Goal: Communication & Community: Connect with others

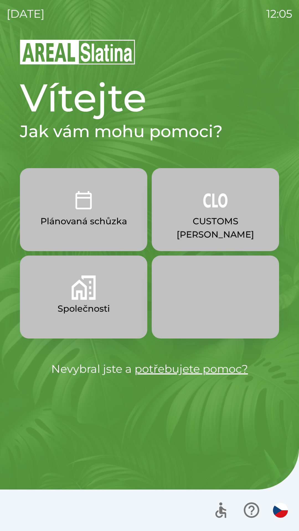
click at [229, 216] on p "CUSTOMS [PERSON_NAME]" at bounding box center [215, 228] width 101 height 27
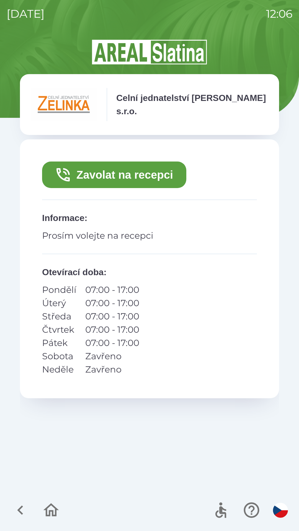
click at [162, 169] on button "Zavolat na recepci" at bounding box center [114, 175] width 144 height 27
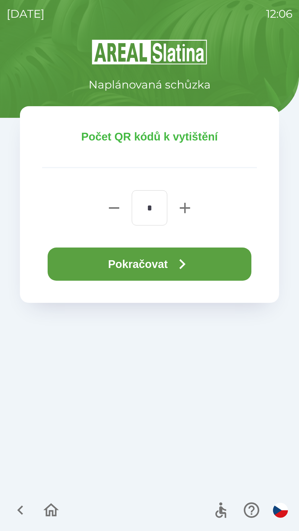
click at [161, 265] on button "Pokračovat" at bounding box center [150, 264] width 204 height 33
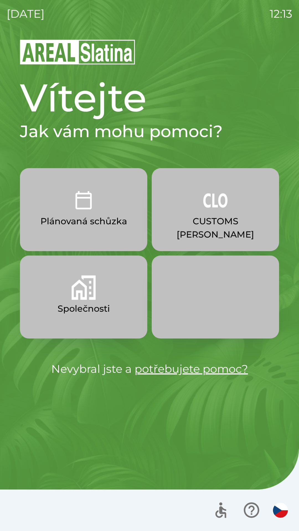
click at [213, 205] on img "button" at bounding box center [215, 200] width 24 height 24
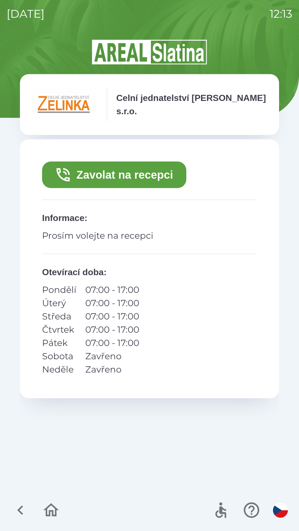
click at [164, 176] on button "Zavolat na recepci" at bounding box center [114, 175] width 144 height 27
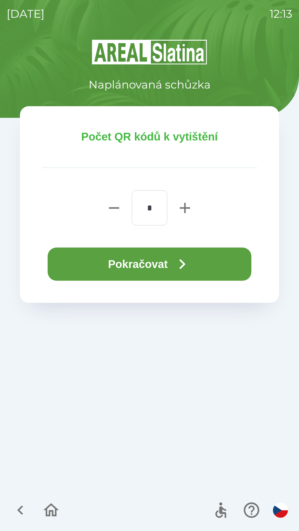
click at [225, 267] on button "Pokračovat" at bounding box center [150, 264] width 204 height 33
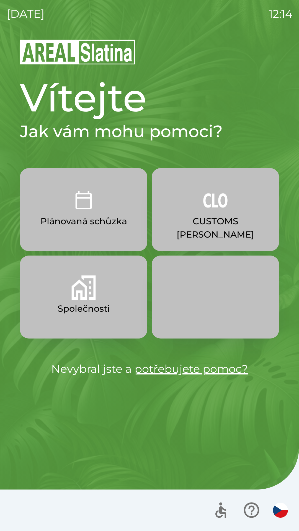
click at [100, 287] on button "Společnosti" at bounding box center [83, 297] width 127 height 83
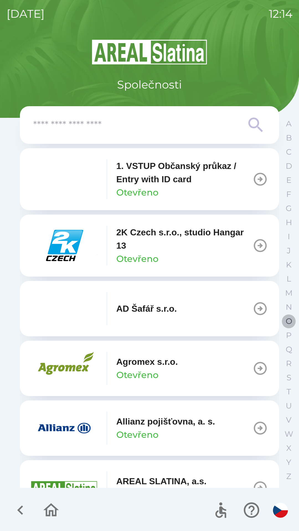
click at [286, 320] on p "O" at bounding box center [289, 322] width 6 height 10
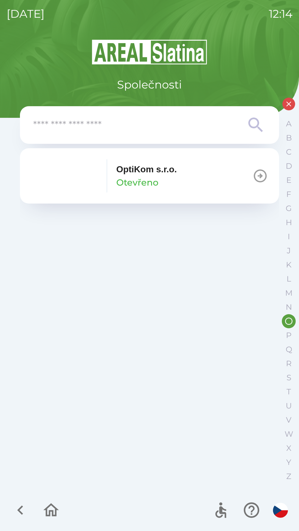
click at [166, 175] on p "OptiKom s.r.o." at bounding box center [146, 169] width 61 height 13
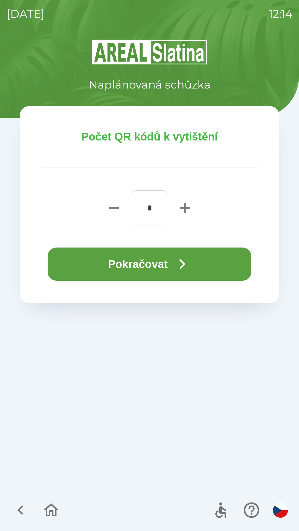
click at [168, 262] on button "Pokračovat" at bounding box center [150, 264] width 204 height 33
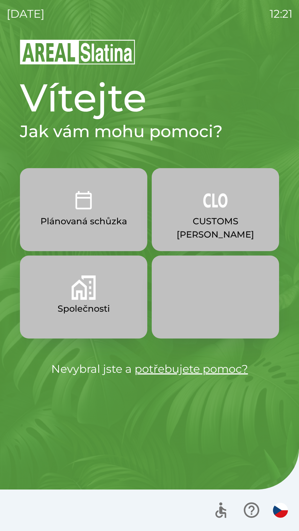
click at [215, 221] on p "CUSTOMS [PERSON_NAME]" at bounding box center [215, 228] width 101 height 27
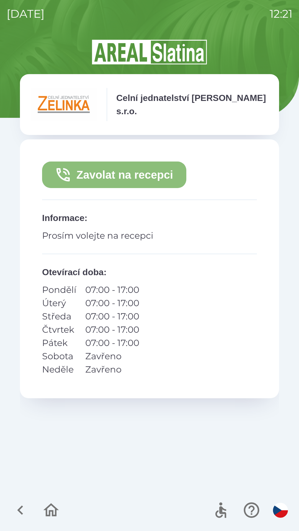
click at [148, 171] on button "Zavolat na recepci" at bounding box center [114, 175] width 144 height 27
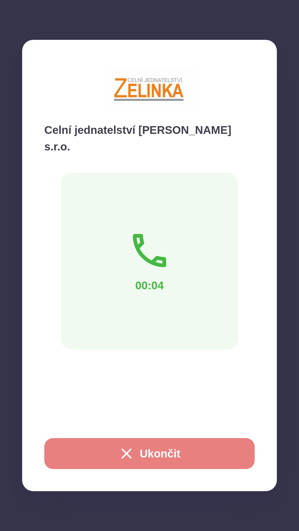
click at [151, 451] on button "Ukončit" at bounding box center [149, 453] width 210 height 31
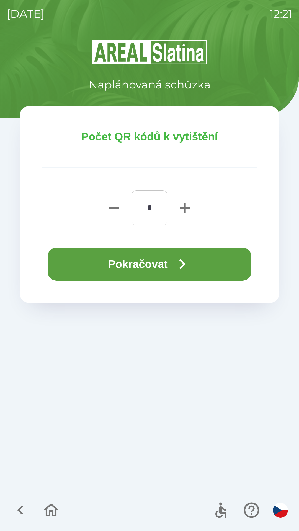
click at [157, 261] on button "Pokračovat" at bounding box center [150, 264] width 204 height 33
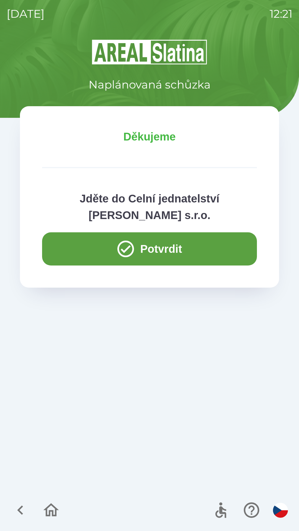
click at [61, 513] on button "button" at bounding box center [51, 510] width 23 height 23
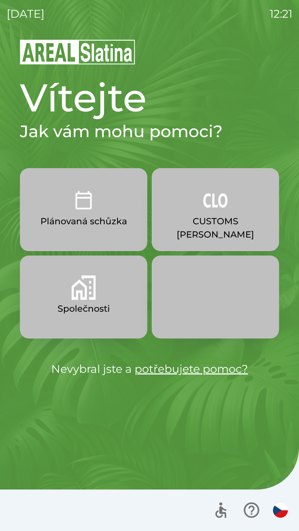
click at [101, 301] on button "Společnosti" at bounding box center [83, 297] width 127 height 83
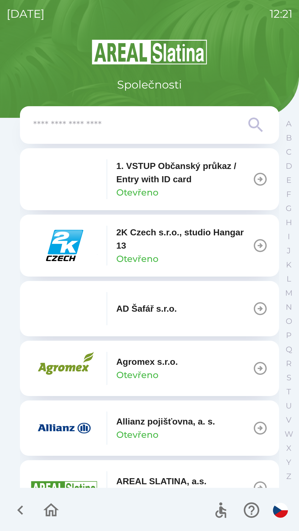
click at [174, 424] on p "Allianz pojišťovna, a. s." at bounding box center [165, 421] width 99 height 13
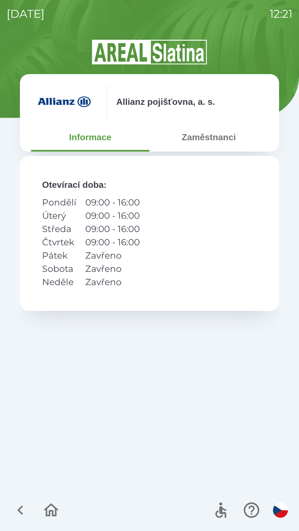
click at [212, 137] on button "Zaměstnanci" at bounding box center [208, 137] width 118 height 20
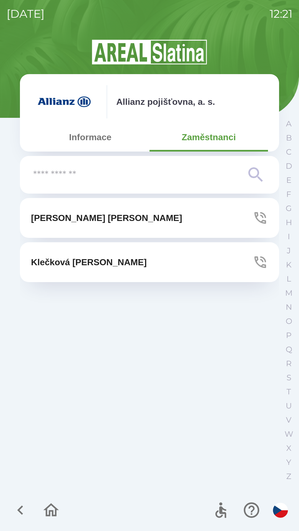
click at [170, 215] on button "[PERSON_NAME]" at bounding box center [149, 218] width 259 height 40
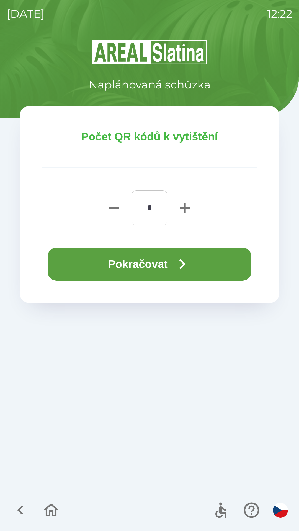
click at [190, 260] on icon "button" at bounding box center [182, 264] width 20 height 20
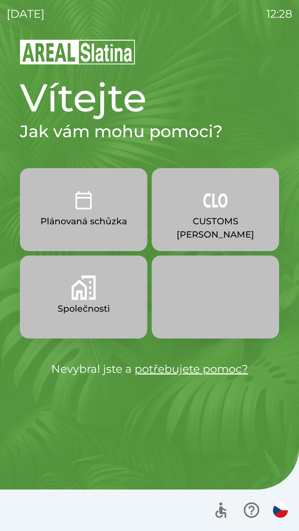
click at [62, 311] on p "Společnosti" at bounding box center [84, 308] width 52 height 13
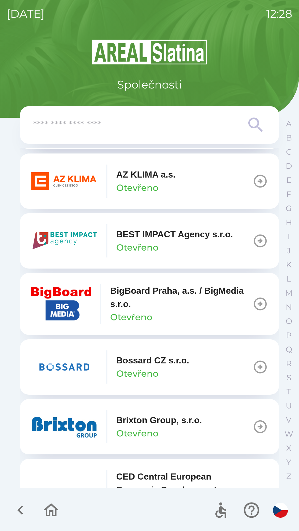
scroll to position [607, 0]
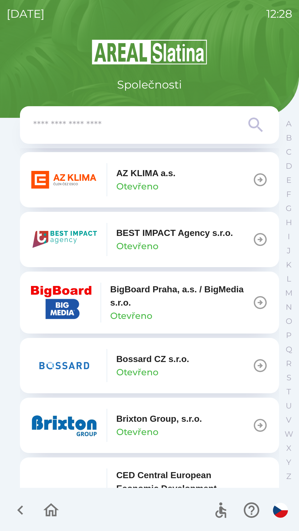
click at [156, 418] on p "Brixton Group, s.r.o." at bounding box center [159, 418] width 86 height 13
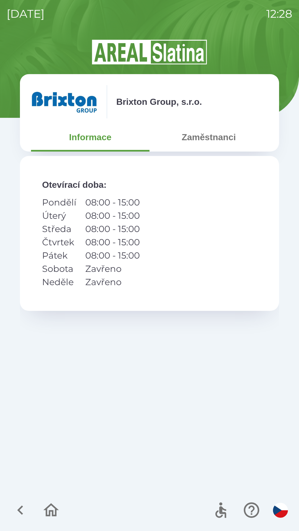
click at [207, 139] on button "Zaměstnanci" at bounding box center [208, 137] width 118 height 20
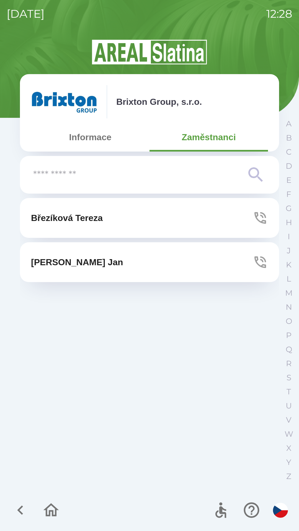
click at [103, 224] on p "[PERSON_NAME]" at bounding box center [67, 217] width 72 height 13
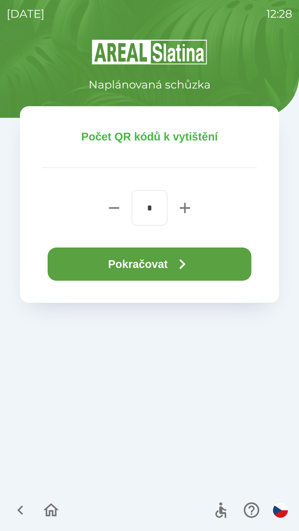
click at [174, 267] on button "Pokračovat" at bounding box center [150, 264] width 204 height 33
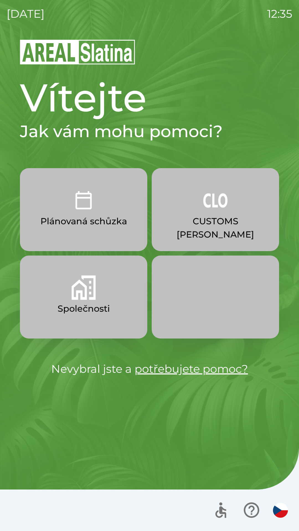
click at [97, 304] on p "Společnosti" at bounding box center [84, 308] width 52 height 13
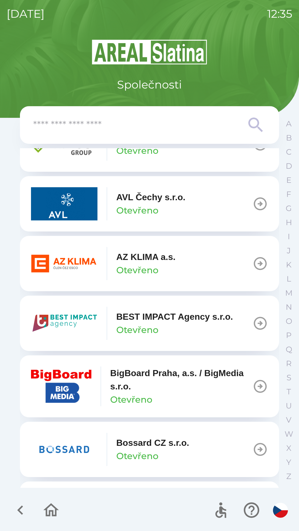
scroll to position [532, 0]
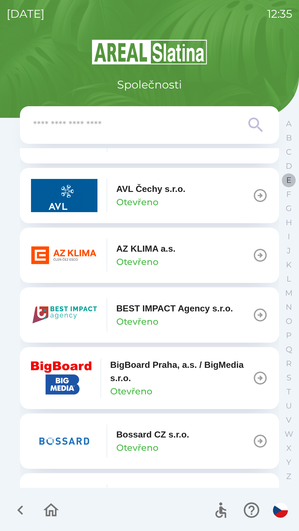
click at [287, 181] on p "E" at bounding box center [288, 180] width 5 height 10
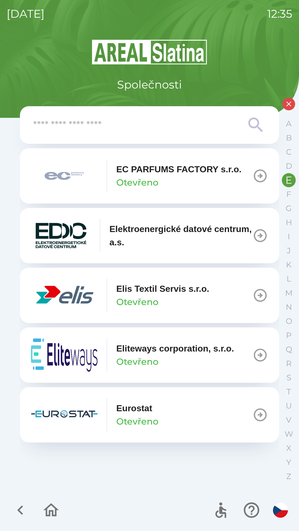
scroll to position [0, 0]
click at [258, 301] on icon "button" at bounding box center [260, 295] width 13 height 13
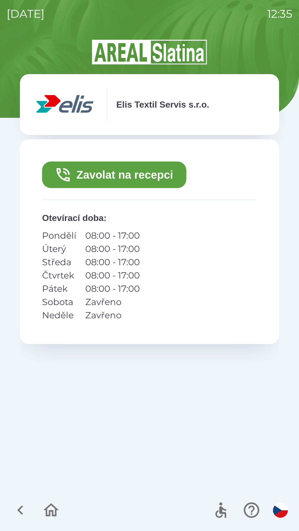
click at [151, 178] on button "Zavolat na recepci" at bounding box center [114, 175] width 144 height 27
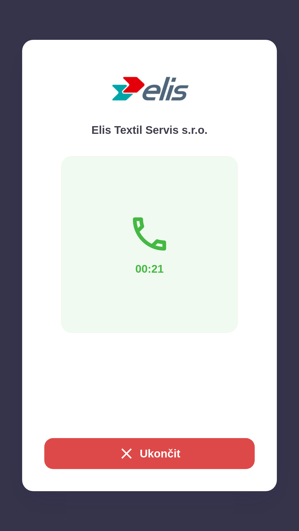
click at [162, 451] on button "Ukončit" at bounding box center [149, 453] width 210 height 31
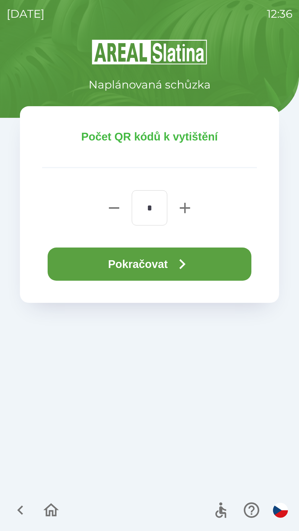
click at [184, 205] on icon "button" at bounding box center [185, 208] width 18 height 18
click at [180, 205] on icon "button" at bounding box center [185, 208] width 18 height 18
click at [181, 208] on icon "button" at bounding box center [185, 208] width 10 height 10
click at [185, 212] on icon "button" at bounding box center [185, 208] width 10 height 10
click at [189, 205] on icon "button" at bounding box center [185, 208] width 18 height 18
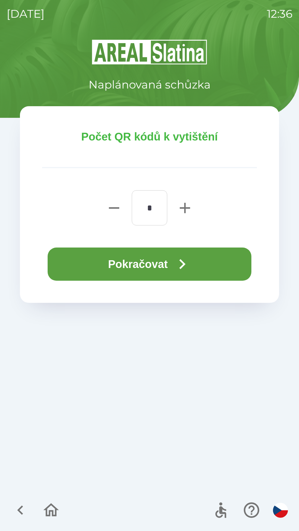
click at [187, 209] on icon "button" at bounding box center [185, 208] width 18 height 18
click at [190, 210] on icon "button" at bounding box center [185, 208] width 18 height 18
type input "*"
click at [185, 261] on icon "button" at bounding box center [182, 264] width 20 height 20
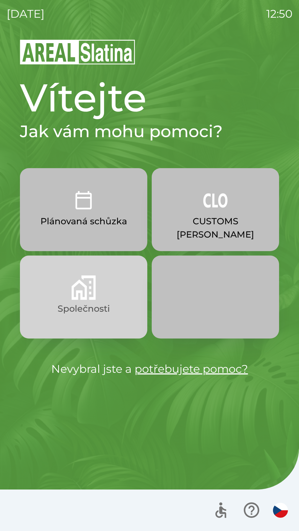
click at [69, 299] on button "Společnosti" at bounding box center [83, 297] width 127 height 83
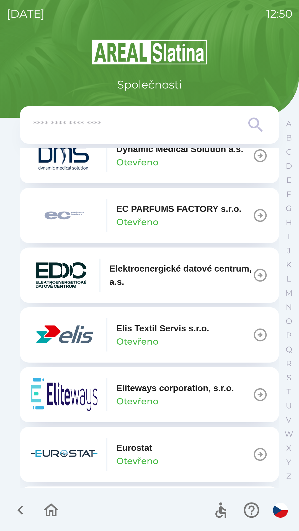
scroll to position [1463, 0]
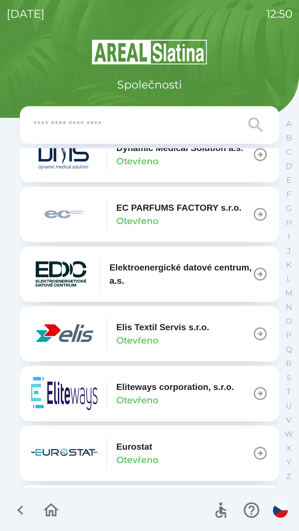
click at [257, 342] on icon "button" at bounding box center [259, 333] width 15 height 15
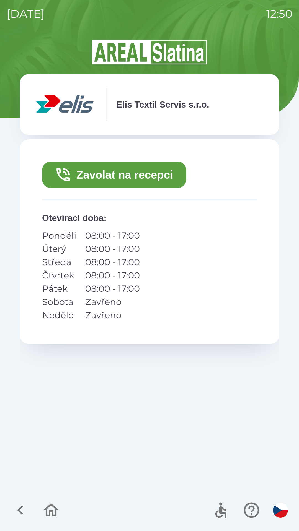
click at [117, 176] on button "Zavolat na recepci" at bounding box center [114, 175] width 144 height 27
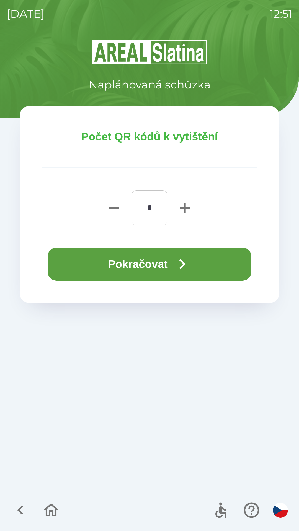
click at [168, 266] on button "Pokračovat" at bounding box center [150, 264] width 204 height 33
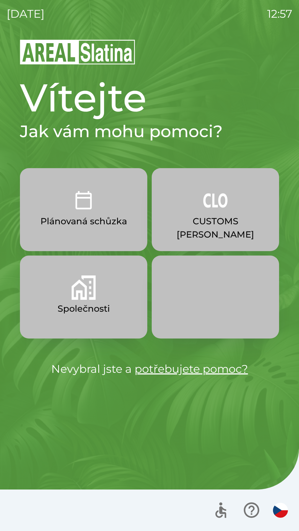
click at [89, 298] on img "button" at bounding box center [83, 288] width 24 height 24
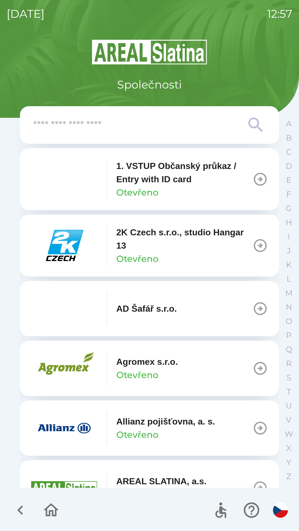
click at [157, 131] on input "text" at bounding box center [138, 125] width 210 height 15
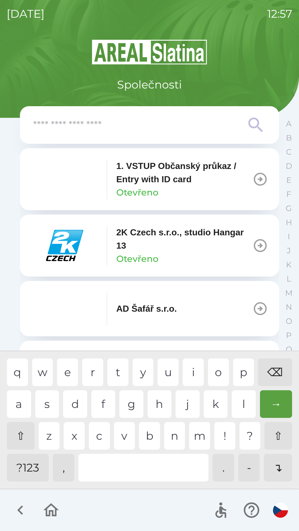
type input "*"
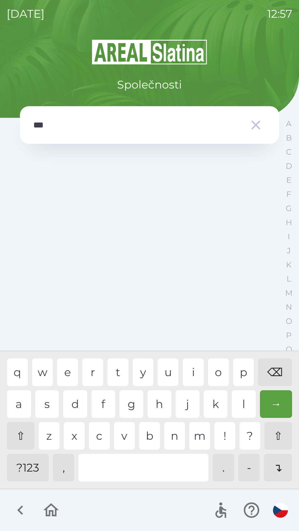
type input "**"
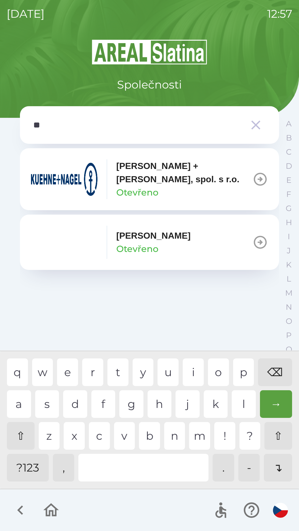
click at [156, 186] on p "Otevřeno" at bounding box center [137, 192] width 42 height 13
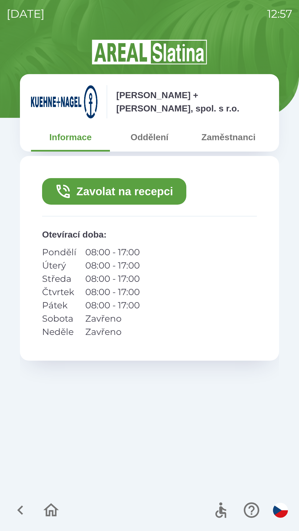
click at [117, 187] on button "Zavolat na recepci" at bounding box center [114, 191] width 144 height 27
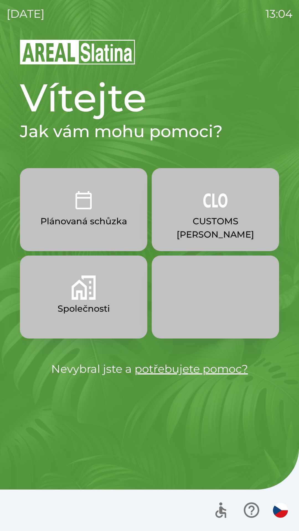
click at [105, 298] on button "Společnosti" at bounding box center [83, 297] width 127 height 83
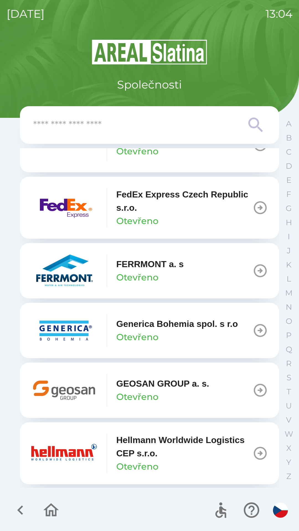
scroll to position [1739, 0]
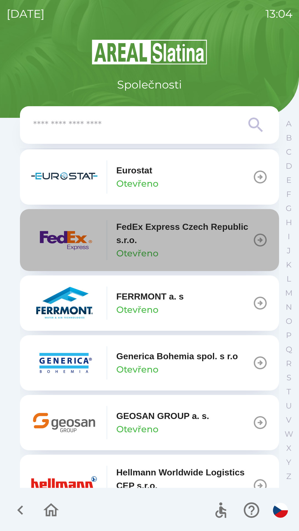
click at [187, 239] on p "FedEx Express Czech Republic s.r.o." at bounding box center [184, 233] width 136 height 27
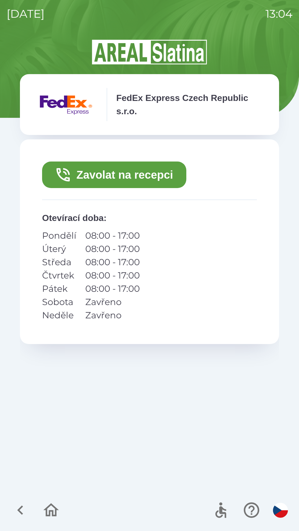
click at [21, 503] on icon "button" at bounding box center [20, 510] width 19 height 19
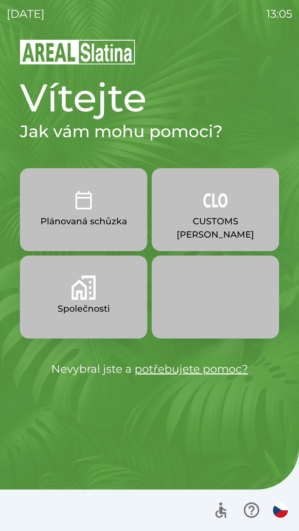
click at [82, 307] on p "Společnosti" at bounding box center [84, 308] width 52 height 13
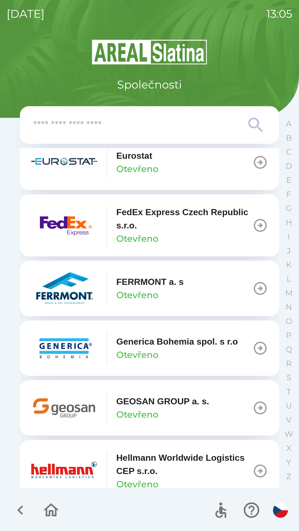
scroll to position [1748, 0]
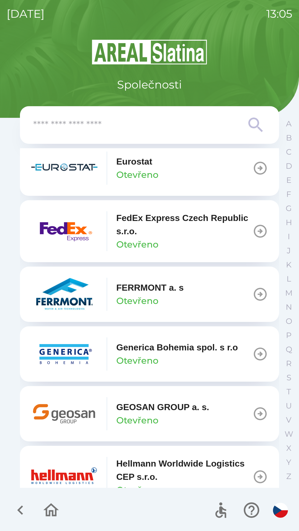
click at [242, 238] on p "FedEx Express Czech Republic s.r.o." at bounding box center [184, 224] width 136 height 27
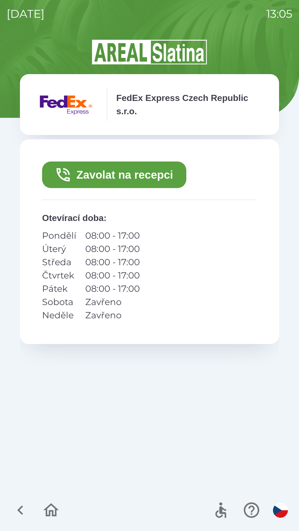
click at [208, 306] on div "Zavolat na recepci Otevírací doba : Pondělí 08:00 - 17:00 Úterý 08:00 - 17:00 S…" at bounding box center [149, 241] width 259 height 205
click at [25, 507] on icon "button" at bounding box center [20, 510] width 19 height 19
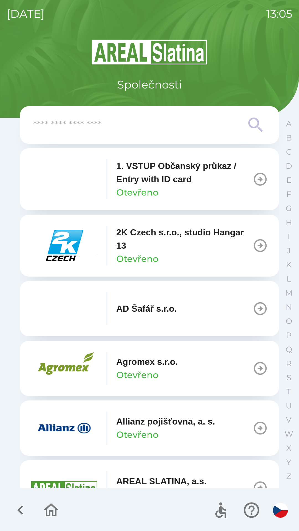
click at [54, 509] on icon "button" at bounding box center [51, 510] width 19 height 19
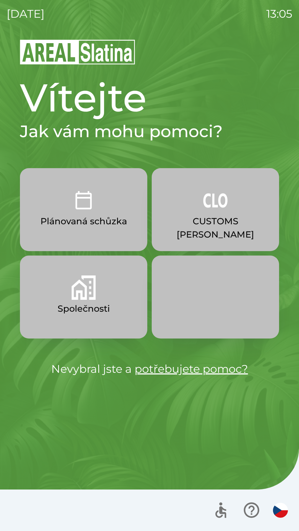
click at [102, 220] on p "Plánovaná schůzka" at bounding box center [83, 221] width 87 height 13
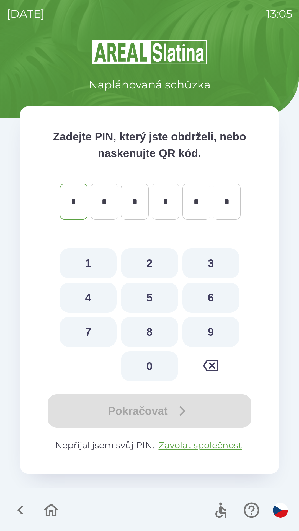
click at [30, 509] on button "button" at bounding box center [20, 510] width 23 height 23
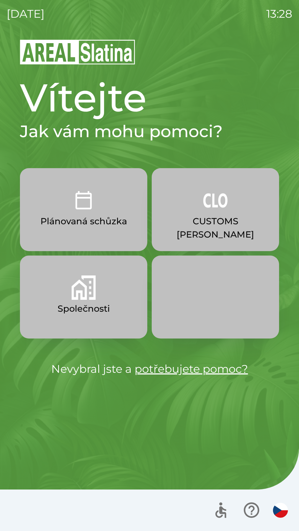
click at [224, 219] on p "CUSTOMS [PERSON_NAME]" at bounding box center [215, 228] width 101 height 27
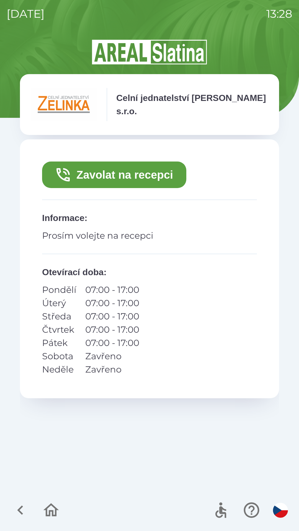
click at [164, 175] on button "Zavolat na recepci" at bounding box center [114, 175] width 144 height 27
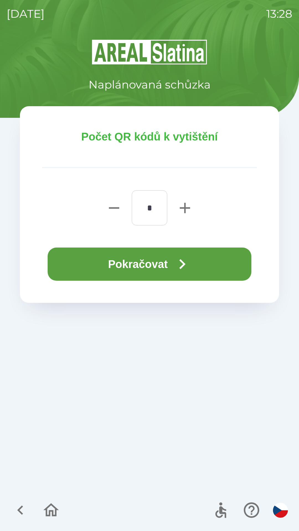
click at [196, 267] on button "Pokračovat" at bounding box center [150, 264] width 204 height 33
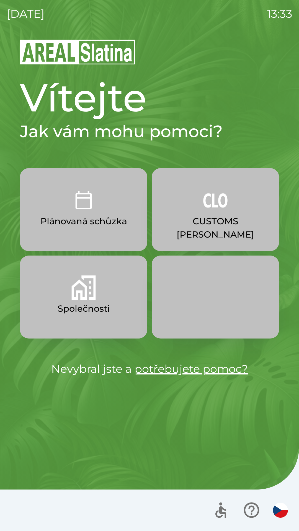
click at [95, 288] on img "button" at bounding box center [83, 288] width 24 height 24
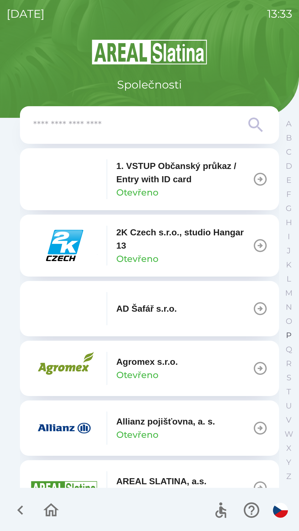
click at [289, 337] on p "P" at bounding box center [289, 336] width 6 height 10
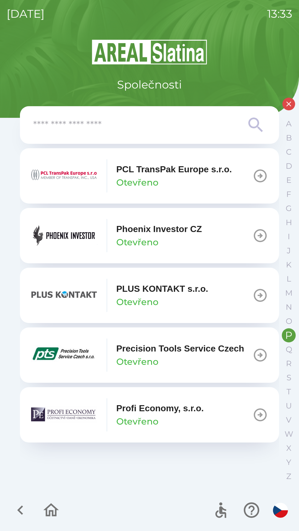
click at [157, 231] on p "Phoenix Investor CZ" at bounding box center [159, 228] width 86 height 13
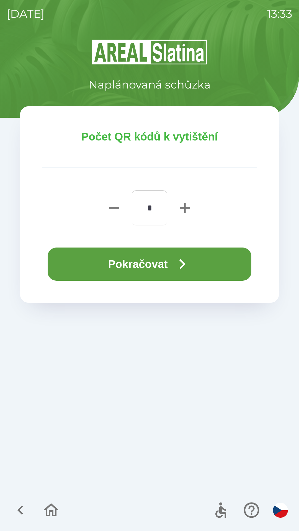
click at [172, 257] on button "Pokračovat" at bounding box center [150, 264] width 204 height 33
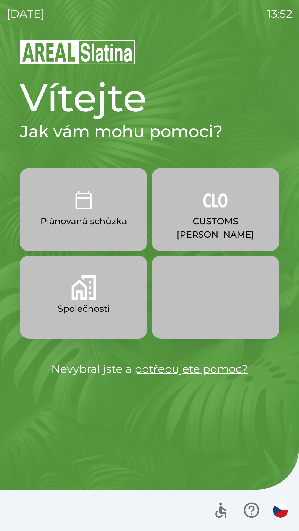
click at [77, 309] on p "Společnosti" at bounding box center [84, 308] width 52 height 13
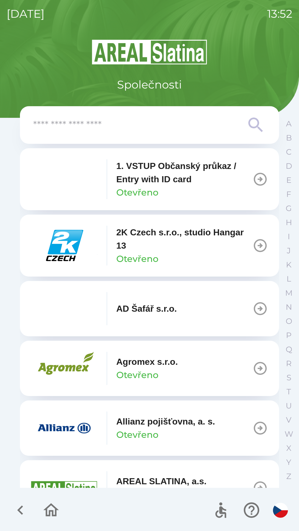
click at [254, 119] on icon at bounding box center [255, 125] width 14 height 14
click at [124, 128] on input "text" at bounding box center [138, 125] width 210 height 15
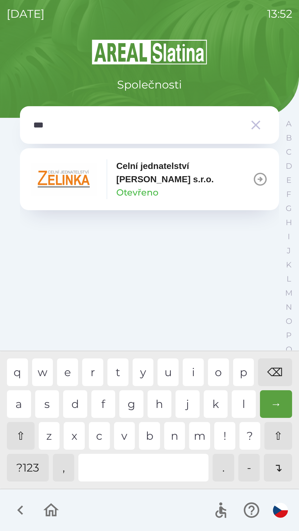
click at [237, 405] on div "l" at bounding box center [244, 404] width 24 height 28
type input "****"
click at [187, 367] on div "i" at bounding box center [193, 373] width 21 height 28
click at [152, 171] on p "Celní jednatelství [PERSON_NAME] s.r.o." at bounding box center [184, 172] width 136 height 27
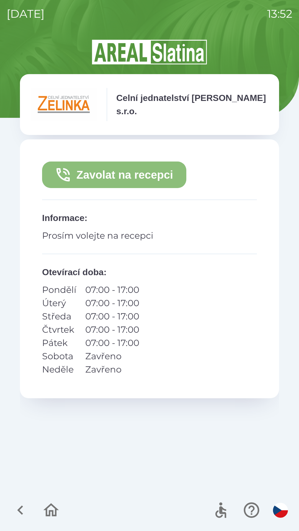
click at [119, 177] on button "Zavolat na recepci" at bounding box center [114, 175] width 144 height 27
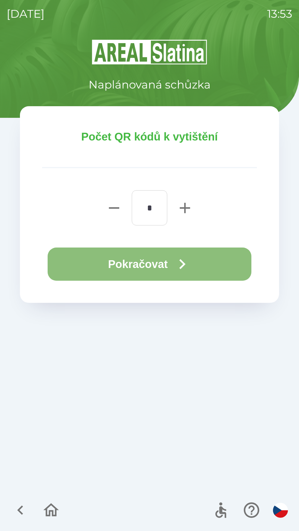
click at [178, 261] on icon "button" at bounding box center [182, 264] width 20 height 20
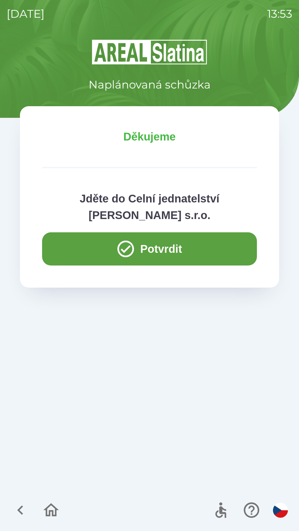
click at [79, 240] on button "Potvrdit" at bounding box center [149, 248] width 215 height 33
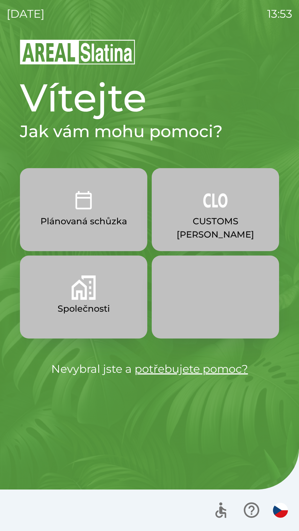
click at [272, 511] on button "button" at bounding box center [280, 510] width 19 height 19
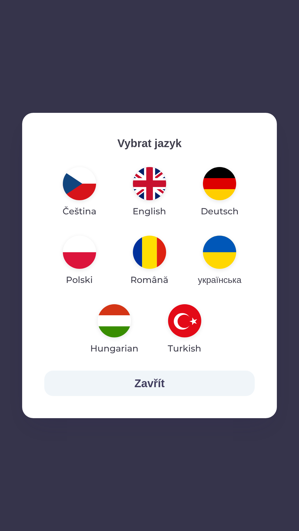
click at [74, 191] on img "button" at bounding box center [79, 183] width 33 height 33
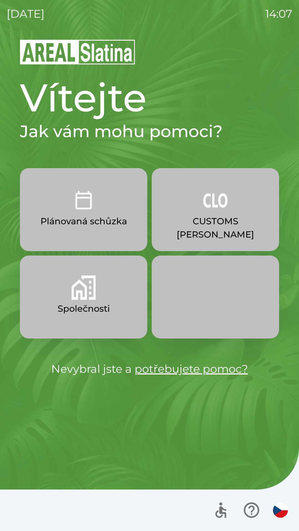
click at [220, 202] on img "button" at bounding box center [215, 200] width 24 height 24
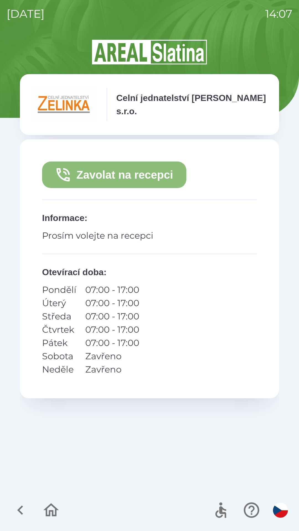
click at [144, 170] on button "Zavolat na recepci" at bounding box center [114, 175] width 144 height 27
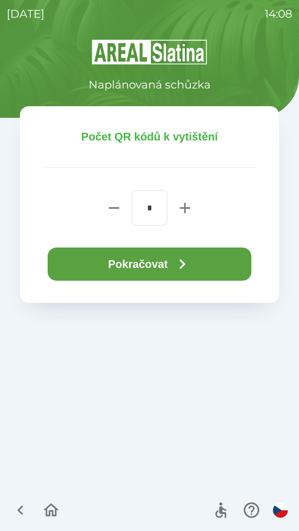
click at [192, 264] on icon "button" at bounding box center [182, 264] width 20 height 20
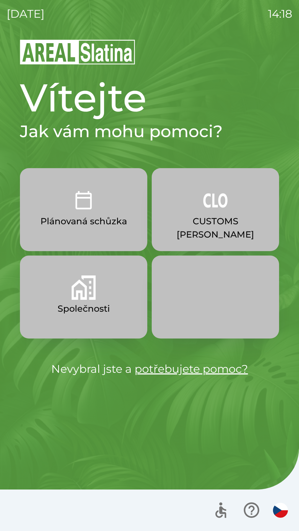
click at [94, 289] on img "button" at bounding box center [83, 288] width 24 height 24
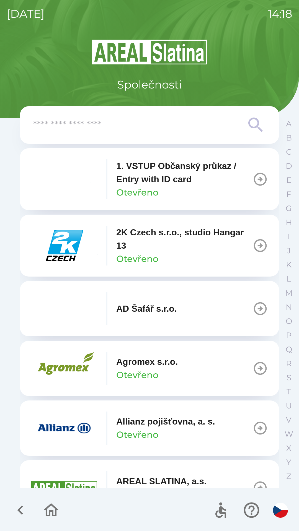
click at [183, 118] on input "text" at bounding box center [138, 125] width 210 height 15
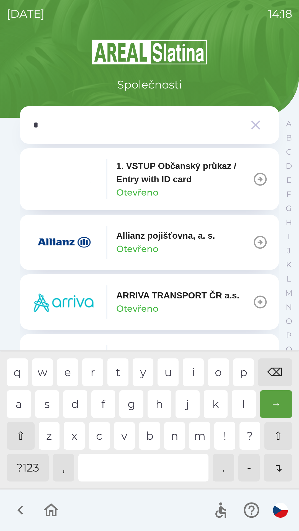
type input "**"
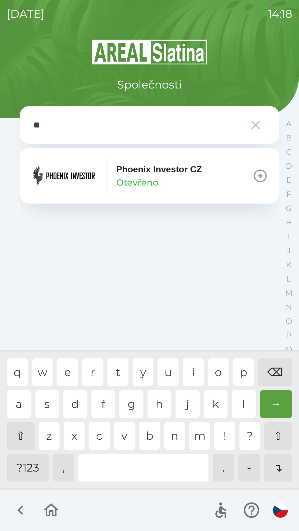
click at [175, 183] on div "Phoenix Investor CZ Otevřeno" at bounding box center [159, 176] width 86 height 27
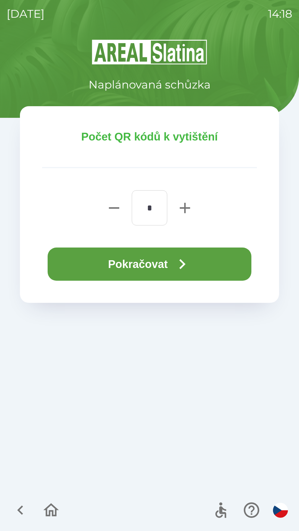
click at [178, 265] on icon "button" at bounding box center [182, 264] width 20 height 20
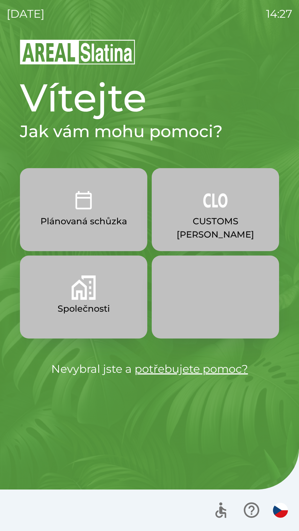
click at [94, 309] on p "Společnosti" at bounding box center [84, 308] width 52 height 13
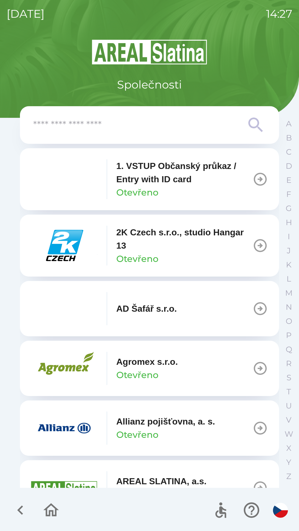
click at [123, 131] on input "text" at bounding box center [138, 125] width 210 height 15
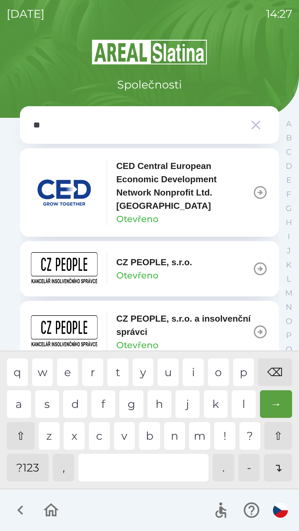
type input "***"
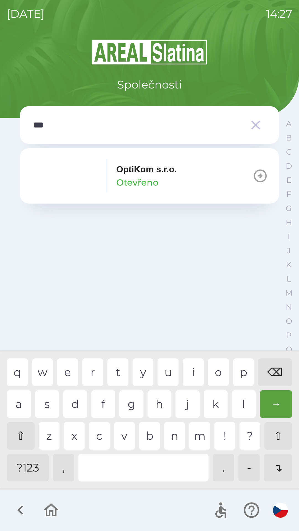
click at [130, 170] on p "OptiKom s.r.o." at bounding box center [146, 169] width 61 height 13
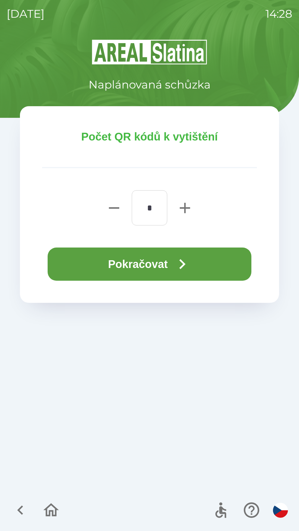
click at [130, 256] on button "Pokračovat" at bounding box center [150, 264] width 204 height 33
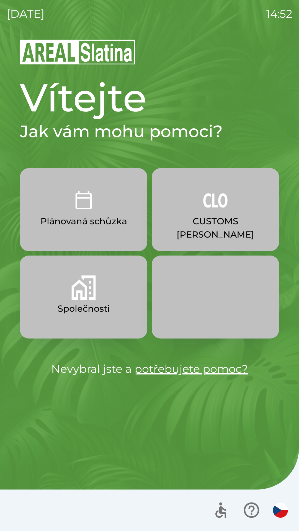
click at [232, 210] on button "CUSTOMS [PERSON_NAME]" at bounding box center [215, 209] width 127 height 83
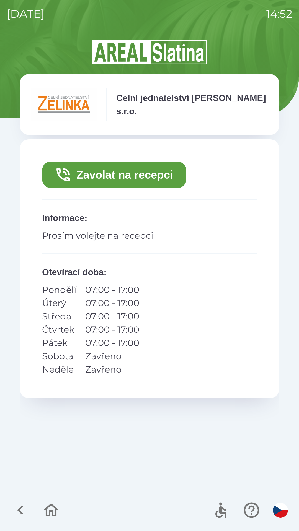
click at [145, 169] on button "Zavolat na recepci" at bounding box center [114, 175] width 144 height 27
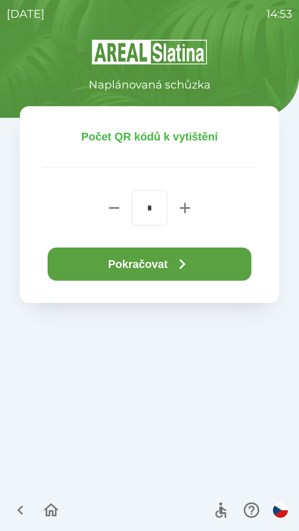
click at [179, 261] on icon "button" at bounding box center [182, 264] width 20 height 20
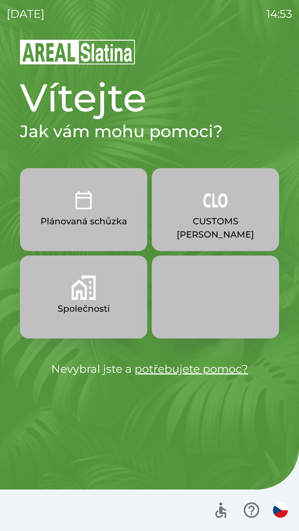
click at [80, 210] on img "button" at bounding box center [83, 200] width 24 height 24
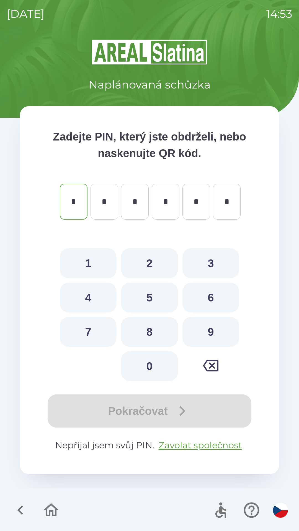
click at [18, 508] on icon "button" at bounding box center [20, 510] width 19 height 19
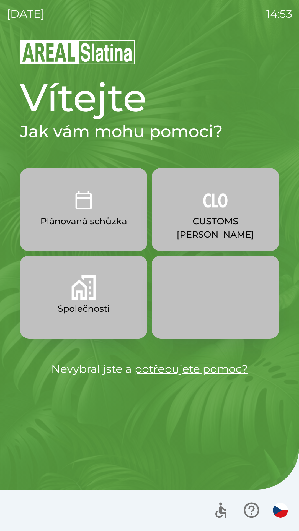
click at [84, 294] on img "button" at bounding box center [83, 288] width 24 height 24
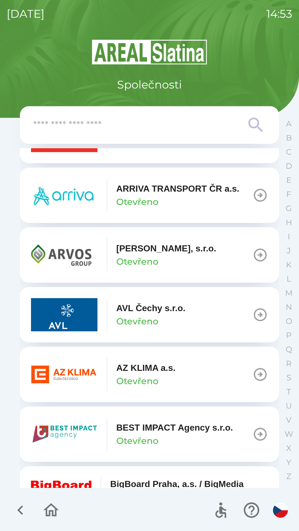
scroll to position [413, 0]
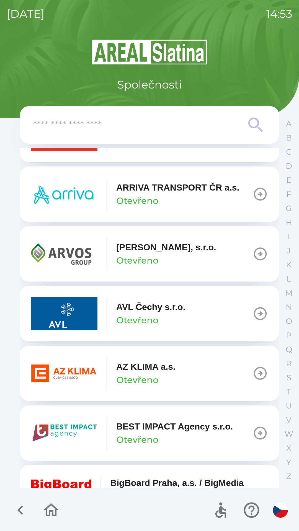
click at [254, 253] on icon "button" at bounding box center [259, 253] width 15 height 15
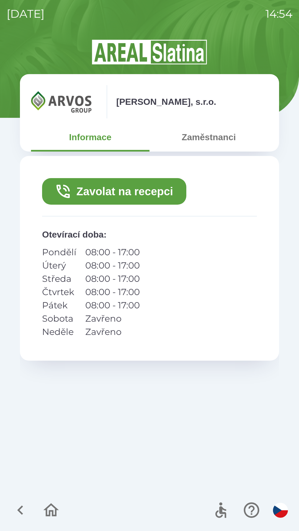
click at [197, 141] on button "Zaměstnanci" at bounding box center [208, 137] width 118 height 20
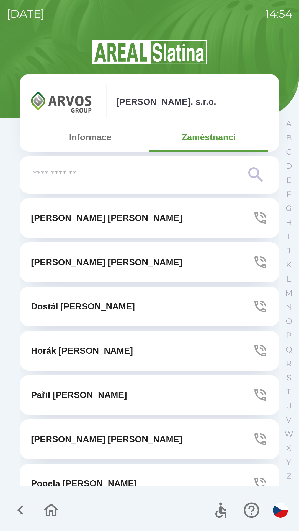
click at [259, 436] on icon "button" at bounding box center [260, 440] width 12 height 12
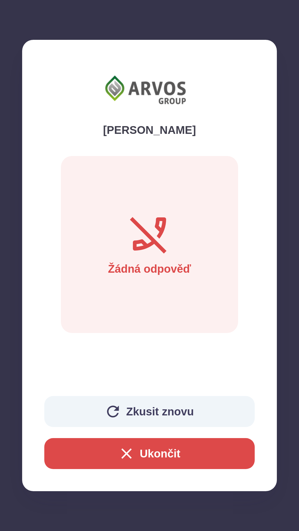
click at [125, 457] on icon "button" at bounding box center [127, 454] width 18 height 18
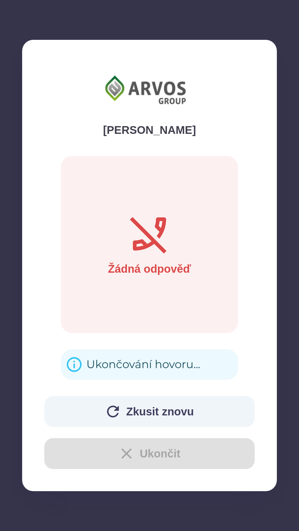
click at [127, 452] on div "Zkusit znovu Ukončit" at bounding box center [149, 432] width 210 height 73
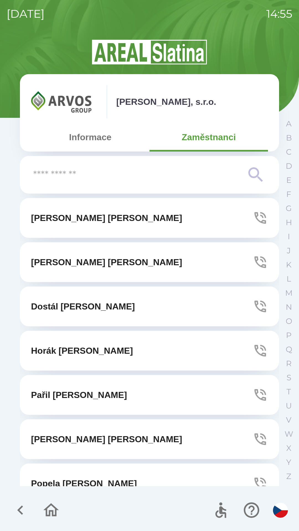
click at [21, 508] on icon "button" at bounding box center [20, 510] width 6 height 9
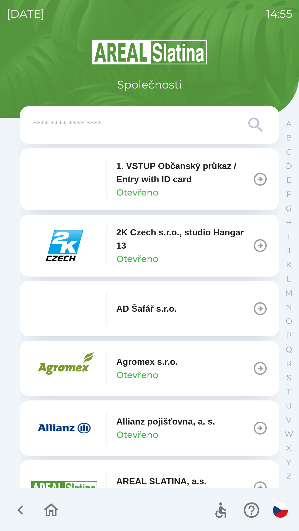
click at [22, 508] on icon "button" at bounding box center [20, 510] width 6 height 9
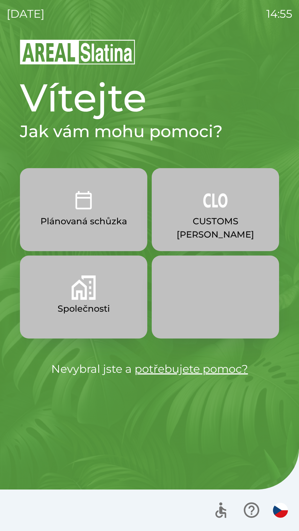
click at [89, 293] on img "button" at bounding box center [83, 288] width 24 height 24
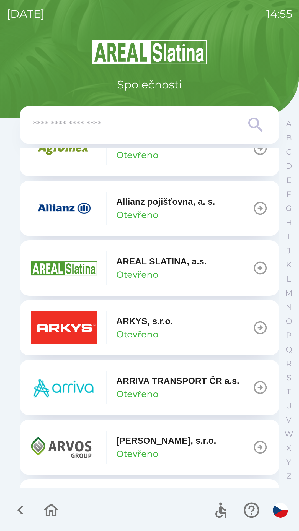
scroll to position [221, 0]
click at [198, 447] on p "[PERSON_NAME], s.r.o." at bounding box center [166, 440] width 100 height 13
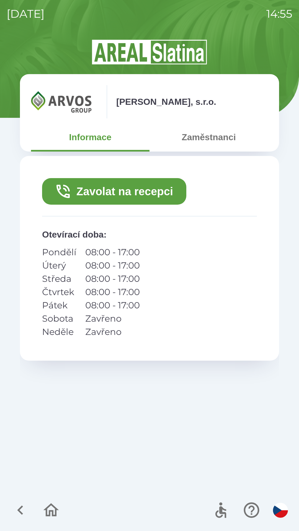
click at [21, 509] on icon "button" at bounding box center [20, 510] width 6 height 9
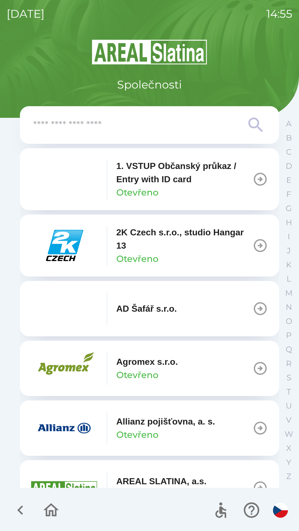
click at [17, 508] on icon "button" at bounding box center [20, 510] width 19 height 19
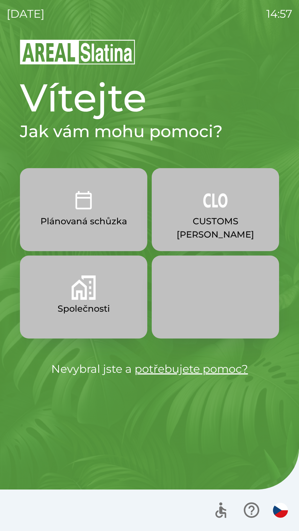
click at [80, 300] on button "Společnosti" at bounding box center [83, 297] width 127 height 83
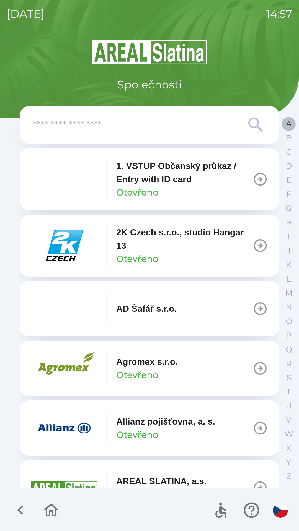
click at [286, 123] on p "A" at bounding box center [289, 124] width 6 height 10
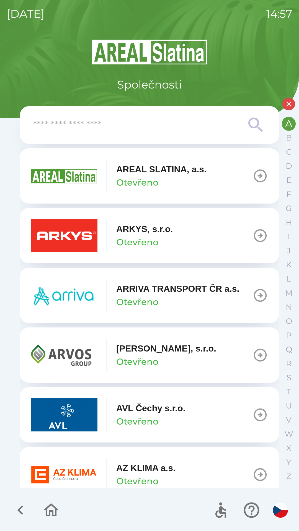
scroll to position [194, 0]
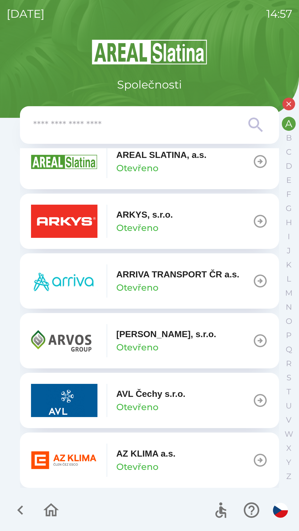
click at [147, 346] on p "Otevřeno" at bounding box center [137, 347] width 42 height 13
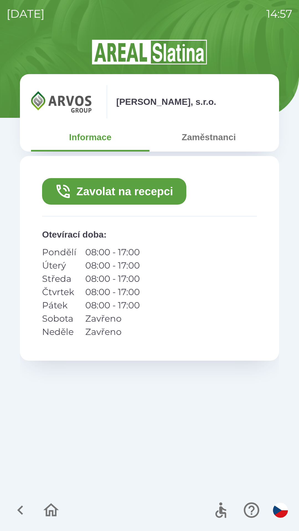
click at [99, 192] on button "Zavolat na recepci" at bounding box center [114, 191] width 144 height 27
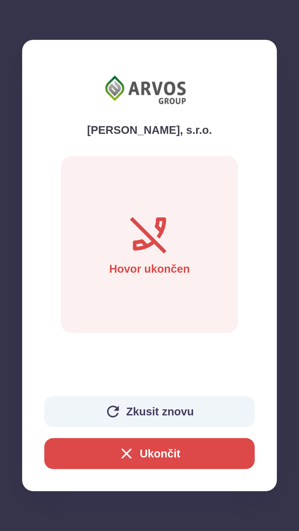
click at [151, 457] on button "Ukončit" at bounding box center [149, 453] width 210 height 31
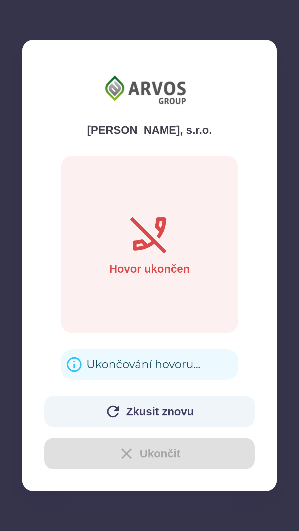
click at [110, 368] on div "Ukončování hovoru..." at bounding box center [143, 365] width 114 height 22
click at [101, 365] on div "Ukončování hovoru..." at bounding box center [143, 365] width 114 height 22
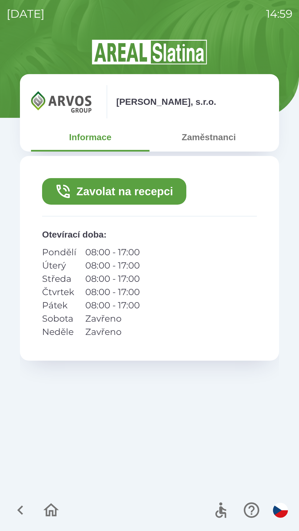
click at [18, 513] on icon "button" at bounding box center [20, 510] width 19 height 19
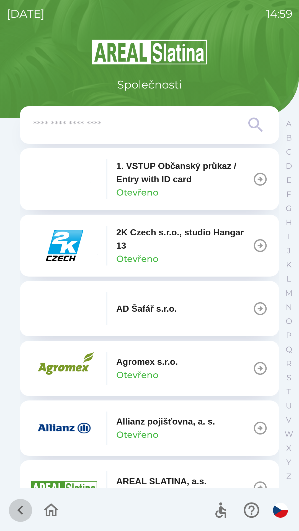
click at [17, 510] on icon "button" at bounding box center [20, 510] width 19 height 19
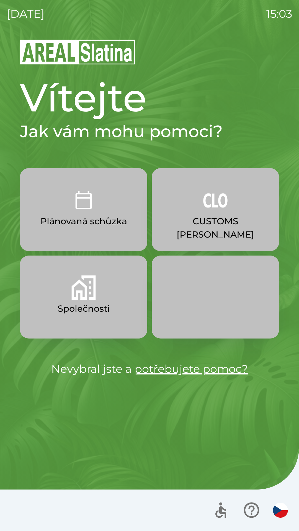
click at [237, 208] on button "CUSTOMS [PERSON_NAME]" at bounding box center [215, 209] width 127 height 83
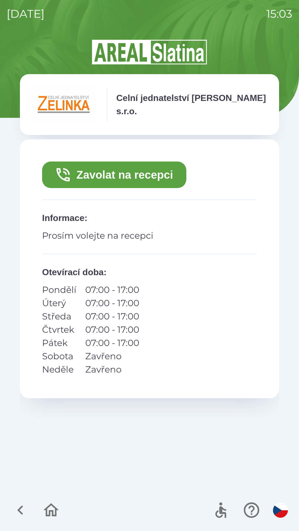
click at [157, 176] on button "Zavolat na recepci" at bounding box center [114, 175] width 144 height 27
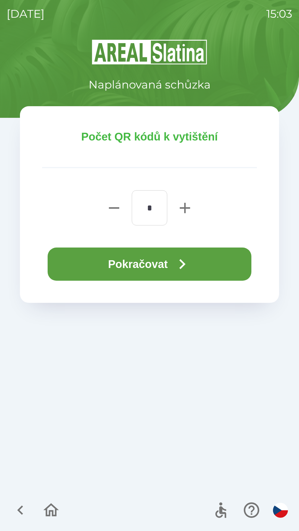
click at [195, 264] on button "Pokračovat" at bounding box center [150, 264] width 204 height 33
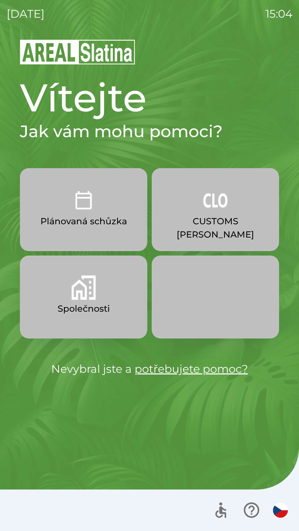
click at [236, 216] on p "CUSTOMS [PERSON_NAME]" at bounding box center [215, 228] width 101 height 27
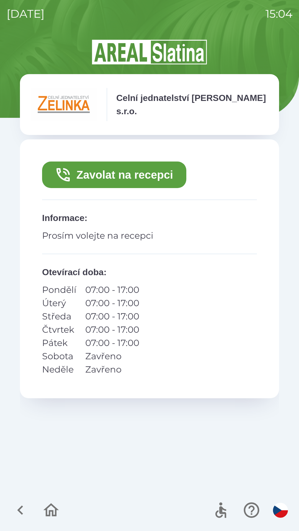
click at [95, 174] on button "Zavolat na recepci" at bounding box center [114, 175] width 144 height 27
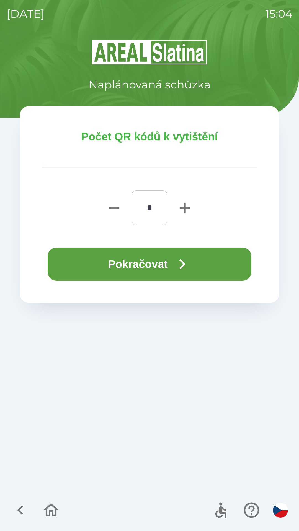
click at [133, 263] on button "Pokračovat" at bounding box center [150, 264] width 204 height 33
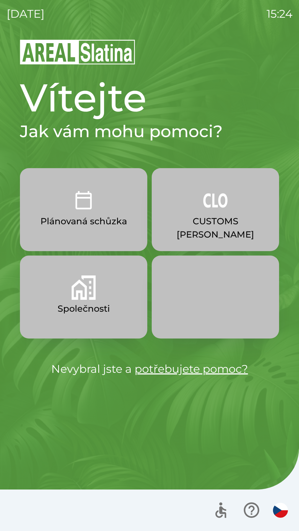
click at [71, 213] on button "Plánovaná schůzka" at bounding box center [83, 209] width 127 height 83
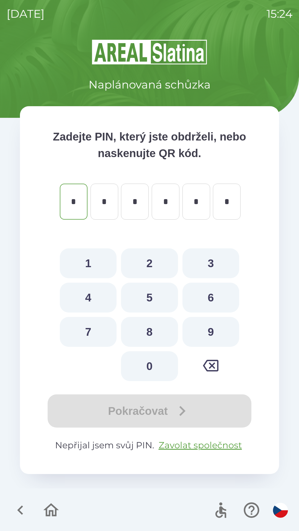
click at [50, 513] on icon "button" at bounding box center [50, 510] width 15 height 13
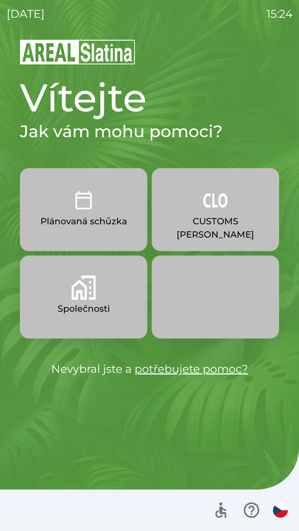
click at [122, 323] on button "Společnosti" at bounding box center [83, 297] width 127 height 83
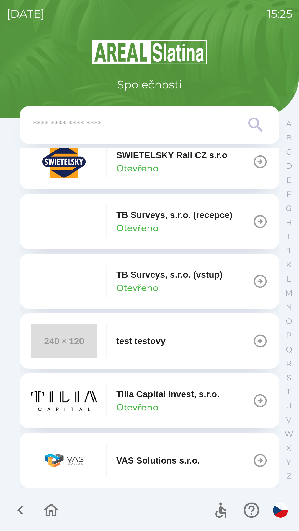
scroll to position [3755, 0]
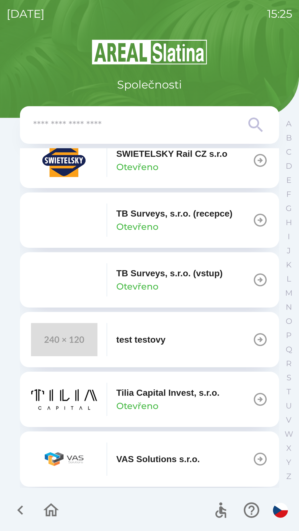
click at [206, 280] on p "TB Surveys, s.r.o. (vstup)" at bounding box center [169, 273] width 106 height 13
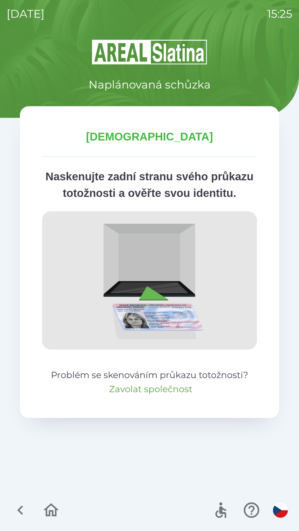
click at [152, 396] on button "Zavolat společnost" at bounding box center [150, 389] width 83 height 13
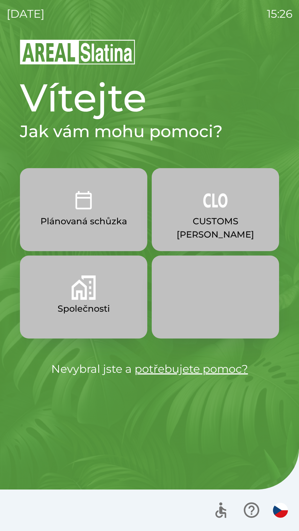
click at [80, 300] on button "Společnosti" at bounding box center [83, 297] width 127 height 83
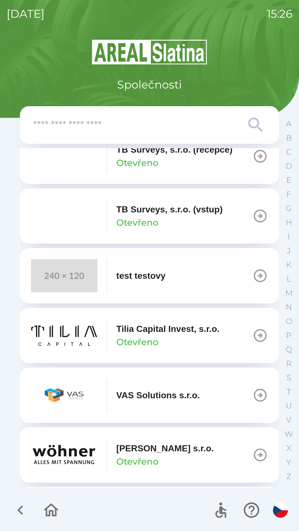
scroll to position [3812, 0]
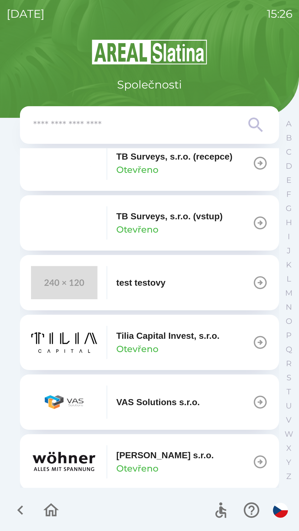
click at [192, 223] on p "TB Surveys, s.r.o. (vstup)" at bounding box center [169, 216] width 106 height 13
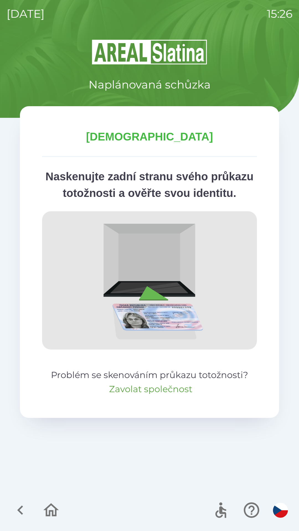
click at [157, 396] on button "Zavolat společnost" at bounding box center [150, 389] width 83 height 13
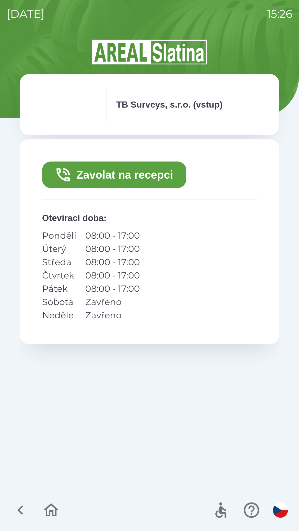
click at [167, 178] on button "Zavolat na recepci" at bounding box center [114, 175] width 144 height 27
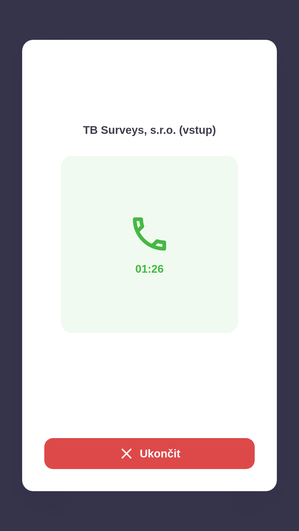
click at [195, 452] on button "Ukončit" at bounding box center [149, 453] width 210 height 31
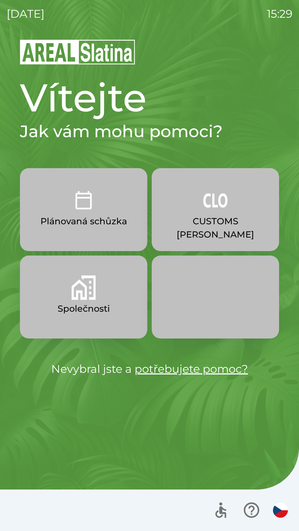
click at [86, 287] on img "button" at bounding box center [83, 288] width 24 height 24
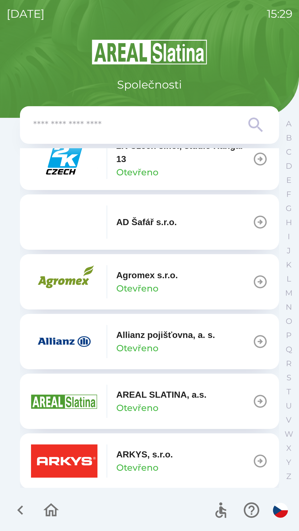
scroll to position [153, 0]
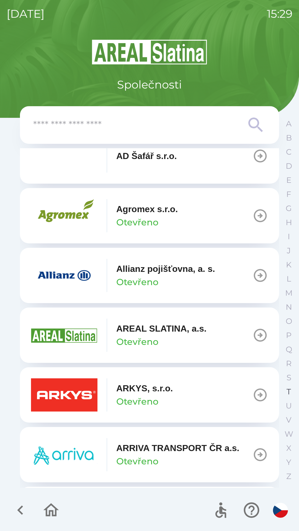
click at [288, 396] on p "T" at bounding box center [288, 392] width 4 height 10
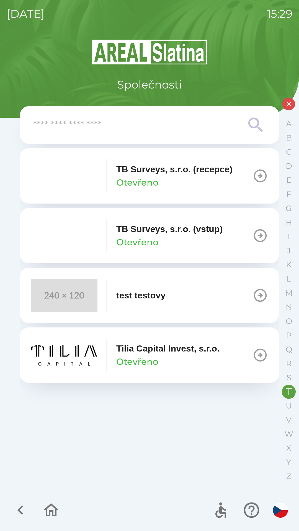
scroll to position [0, 0]
click at [170, 179] on div "TB Surveys, s.r.o. (recepce) Otevřeno" at bounding box center [174, 176] width 116 height 27
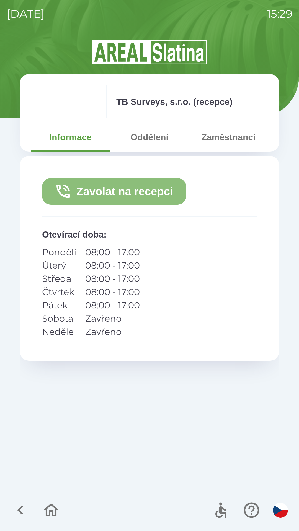
click at [125, 188] on button "Zavolat na recepci" at bounding box center [114, 191] width 144 height 27
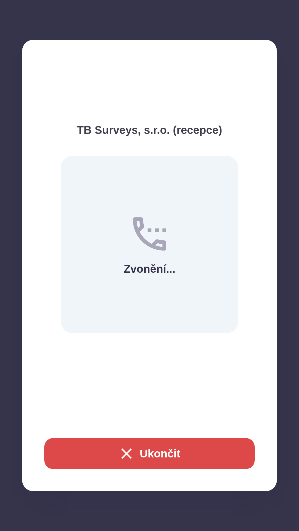
click at [172, 445] on button "Ukončit" at bounding box center [149, 453] width 210 height 31
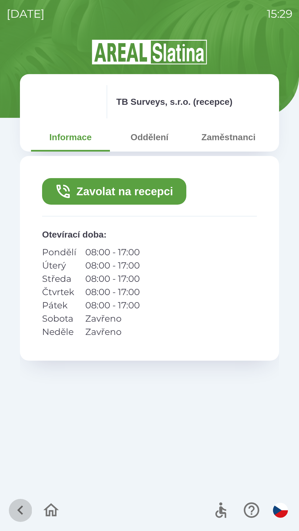
click at [17, 509] on icon "button" at bounding box center [20, 510] width 19 height 19
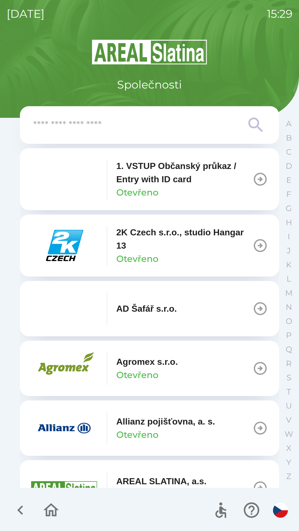
click at [22, 512] on icon "button" at bounding box center [20, 510] width 19 height 19
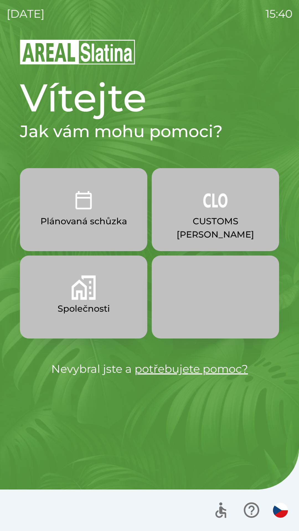
click at [96, 298] on button "Společnosti" at bounding box center [83, 297] width 127 height 83
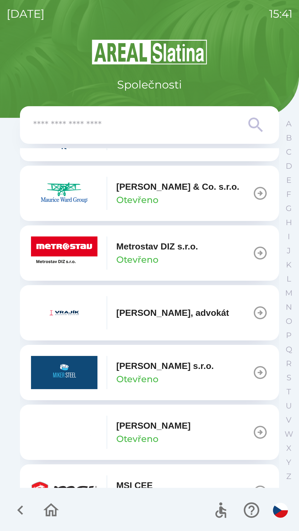
scroll to position [2465, 0]
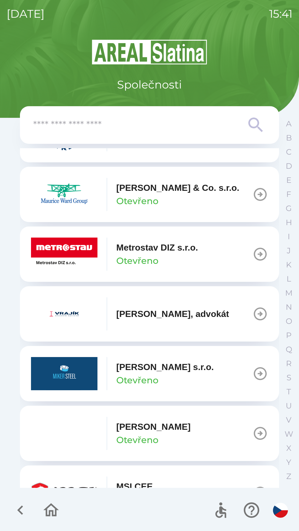
click at [158, 254] on p "Metrostav DIZ s.r.o." at bounding box center [157, 247] width 82 height 13
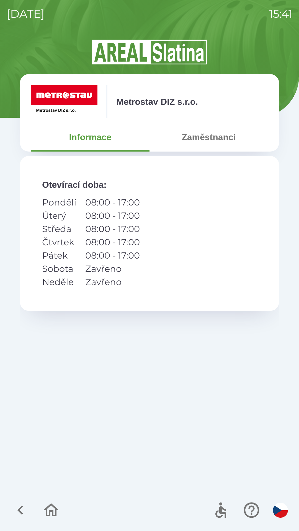
click at [203, 139] on button "Zaměstnanci" at bounding box center [208, 137] width 118 height 20
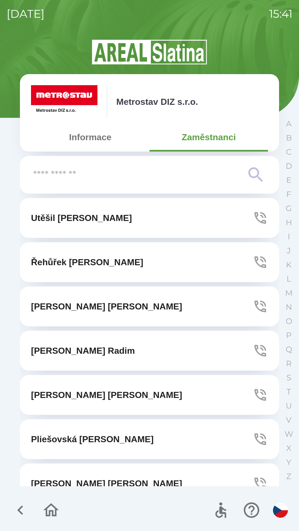
click at [162, 181] on input "text" at bounding box center [138, 174] width 210 height 15
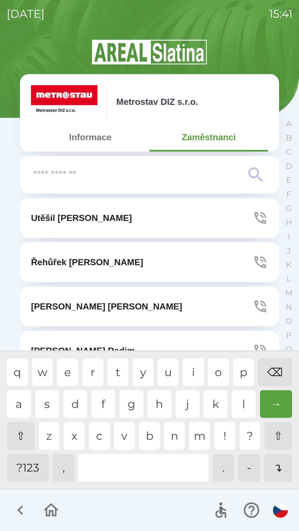
scroll to position [17, 0]
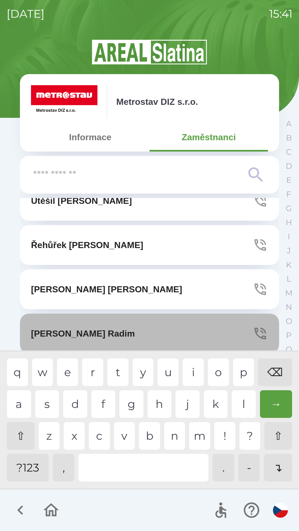
click at [152, 338] on button "[PERSON_NAME]" at bounding box center [149, 334] width 259 height 40
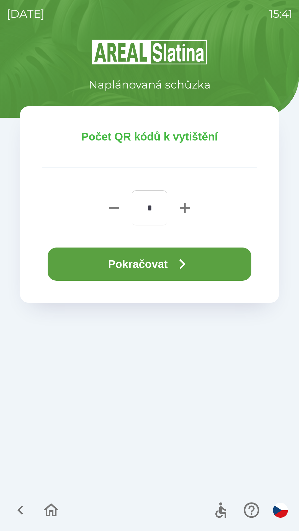
click at [188, 211] on icon "button" at bounding box center [185, 208] width 18 height 18
type input "*"
click at [162, 264] on button "Pokračovat" at bounding box center [150, 264] width 204 height 33
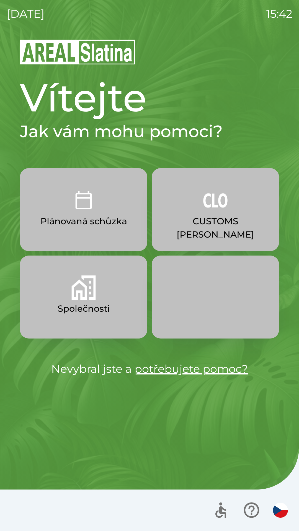
click at [215, 216] on p "CUSTOMS [PERSON_NAME]" at bounding box center [215, 228] width 101 height 27
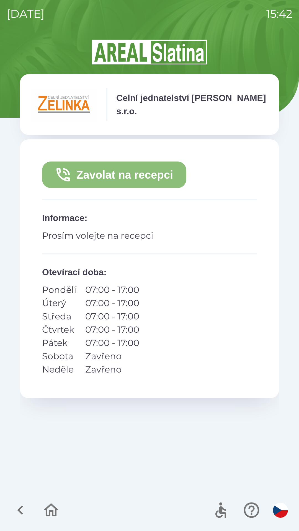
click at [146, 173] on button "Zavolat na recepci" at bounding box center [114, 175] width 144 height 27
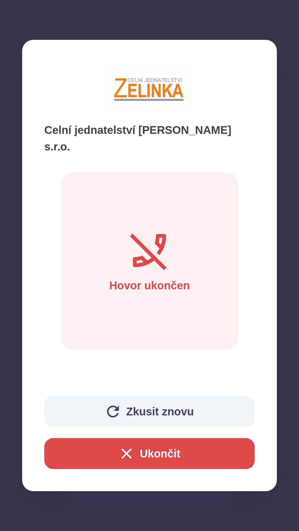
click at [116, 413] on icon "button" at bounding box center [113, 412] width 18 height 18
click at [128, 457] on icon "button" at bounding box center [126, 454] width 10 height 10
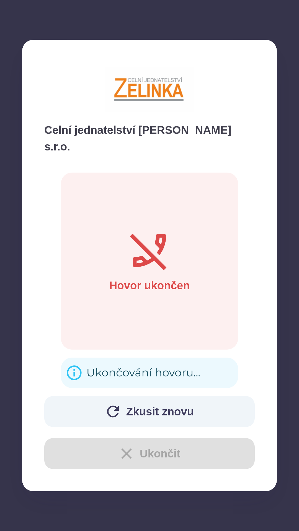
click at [123, 362] on div "Ukončování hovoru..." at bounding box center [143, 373] width 114 height 22
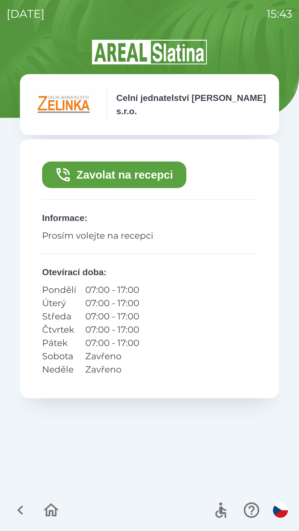
click at [21, 510] on icon "button" at bounding box center [20, 510] width 19 height 19
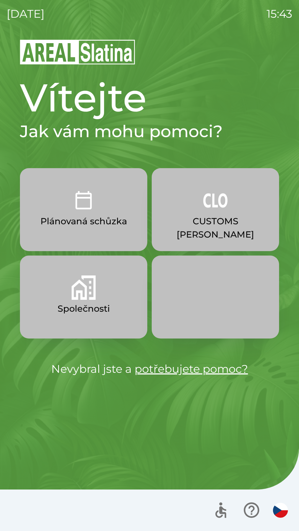
click at [214, 198] on img "button" at bounding box center [215, 200] width 24 height 24
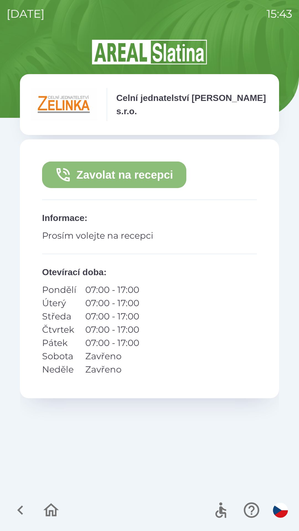
click at [141, 175] on button "Zavolat na recepci" at bounding box center [114, 175] width 144 height 27
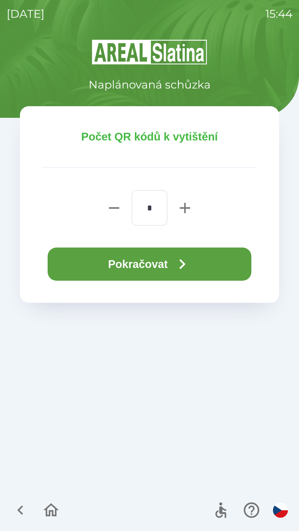
click at [179, 261] on icon "button" at bounding box center [182, 264] width 20 height 20
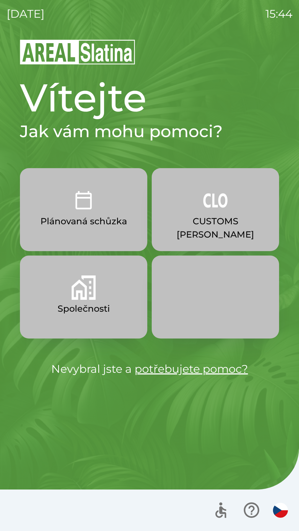
click at [208, 211] on img "button" at bounding box center [215, 200] width 24 height 24
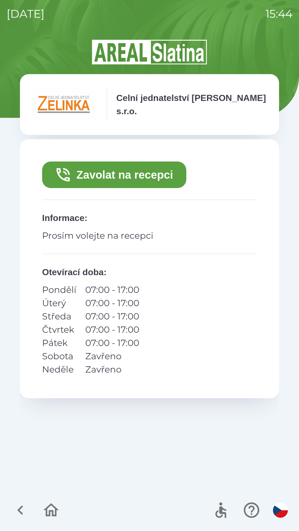
click at [106, 174] on button "Zavolat na recepci" at bounding box center [114, 175] width 144 height 27
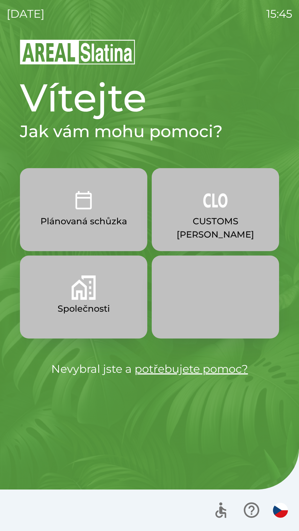
click at [212, 216] on p "CUSTOMS [PERSON_NAME]" at bounding box center [215, 228] width 101 height 27
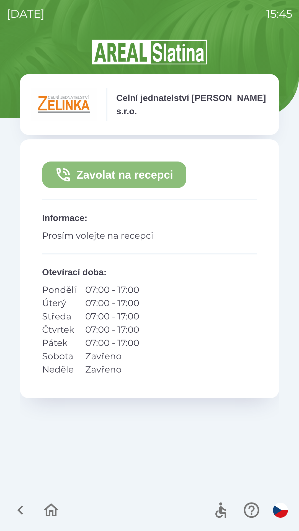
click at [146, 174] on button "Zavolat na recepci" at bounding box center [114, 175] width 144 height 27
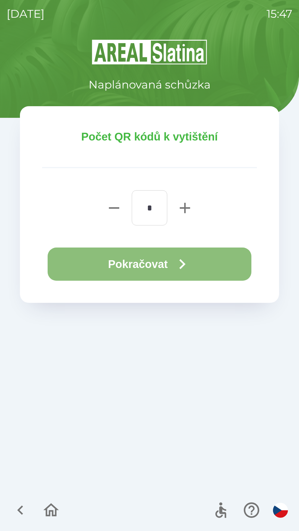
click at [136, 259] on button "Pokračovat" at bounding box center [150, 264] width 204 height 33
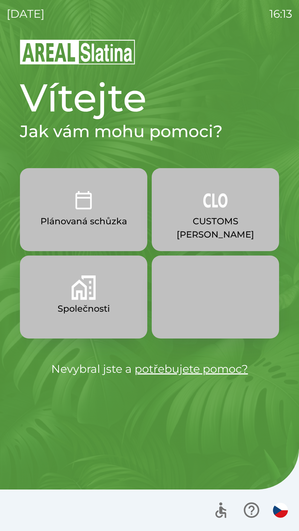
click at [97, 299] on button "Společnosti" at bounding box center [83, 297] width 127 height 83
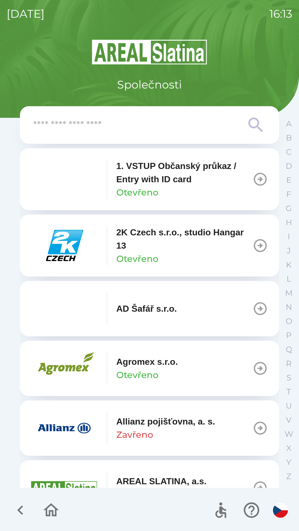
click at [184, 123] on input "text" at bounding box center [138, 125] width 210 height 15
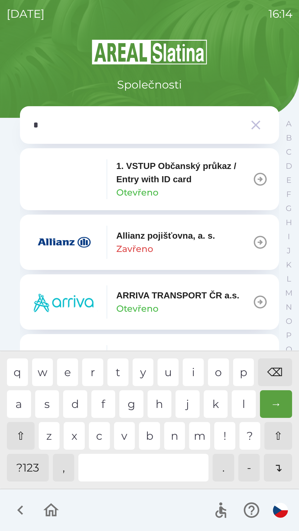
type input "**"
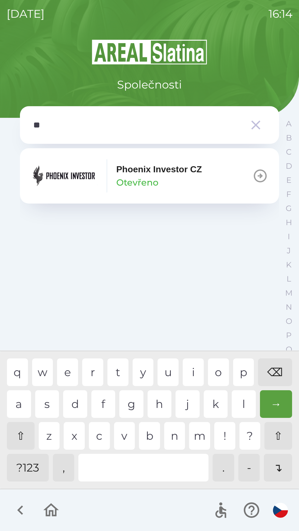
click at [180, 174] on p "Phoenix Investor CZ" at bounding box center [159, 169] width 86 height 13
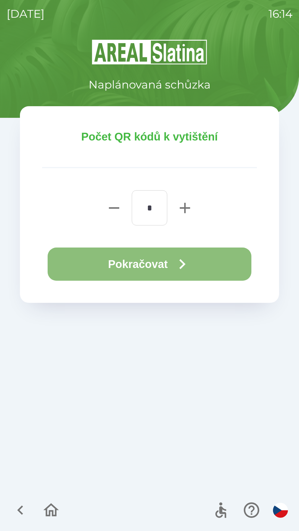
click at [186, 266] on icon "button" at bounding box center [182, 264] width 20 height 20
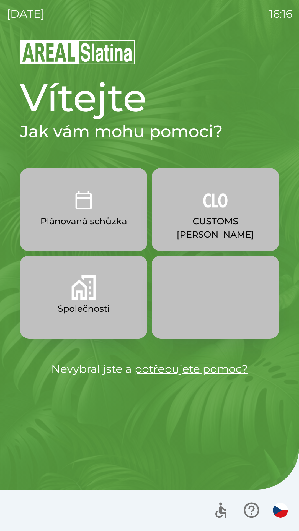
click at [99, 294] on button "Společnosti" at bounding box center [83, 297] width 127 height 83
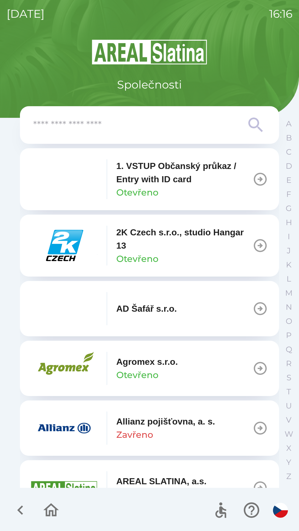
click at [165, 125] on input "text" at bounding box center [138, 125] width 210 height 15
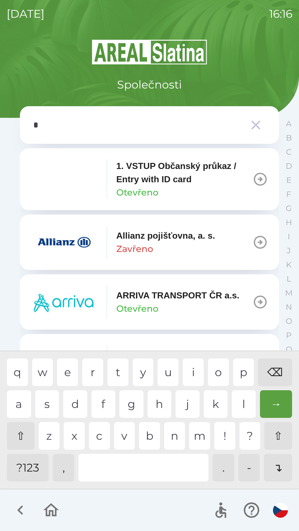
click at [240, 372] on div "p" at bounding box center [243, 373] width 21 height 28
type input "**"
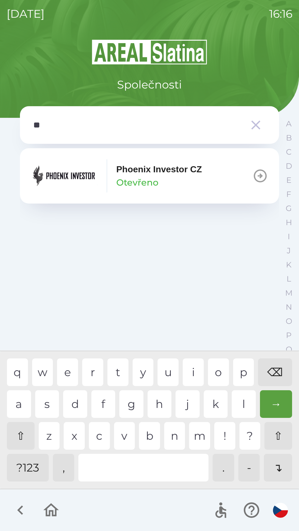
click at [157, 402] on div "h" at bounding box center [160, 404] width 24 height 28
click at [159, 180] on div "Phoenix Investor CZ Otevřeno" at bounding box center [159, 176] width 86 height 27
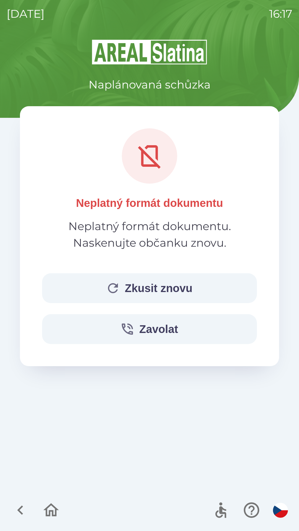
click at [174, 282] on button "Zkusit znovu" at bounding box center [149, 288] width 215 height 30
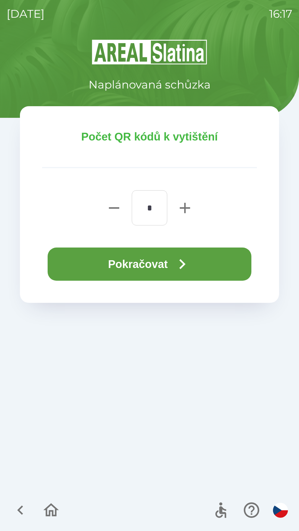
click at [184, 256] on icon "button" at bounding box center [182, 264] width 20 height 20
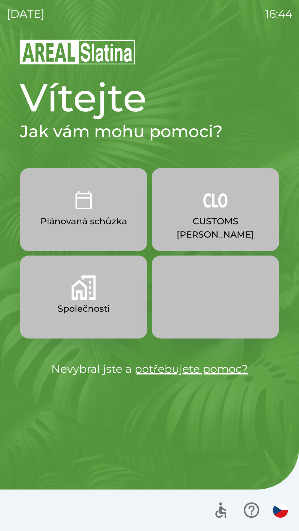
click at [213, 219] on p "CUSTOMS [PERSON_NAME]" at bounding box center [215, 228] width 101 height 27
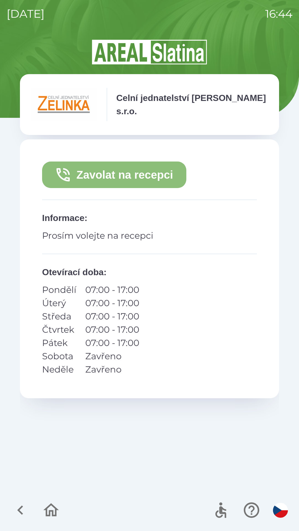
click at [167, 175] on button "Zavolat na recepci" at bounding box center [114, 175] width 144 height 27
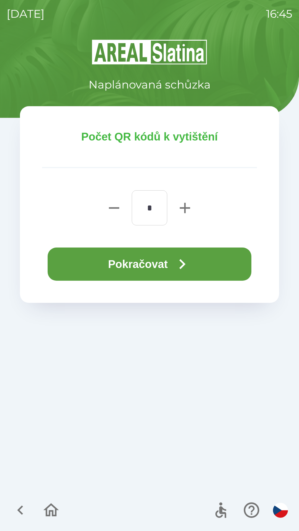
click at [179, 271] on icon "button" at bounding box center [182, 264] width 20 height 20
